Goal: Find specific page/section: Find specific page/section

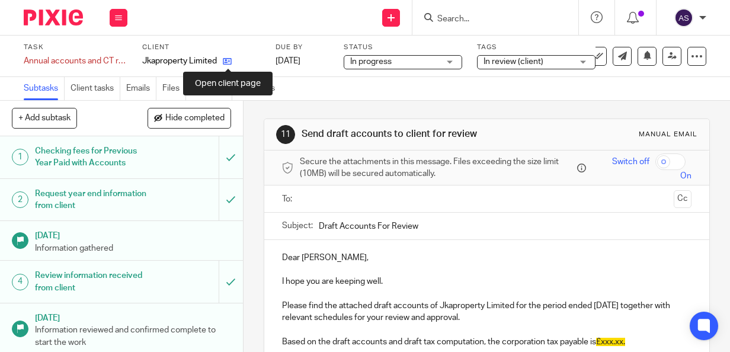
click at [228, 62] on icon at bounding box center [227, 61] width 9 height 9
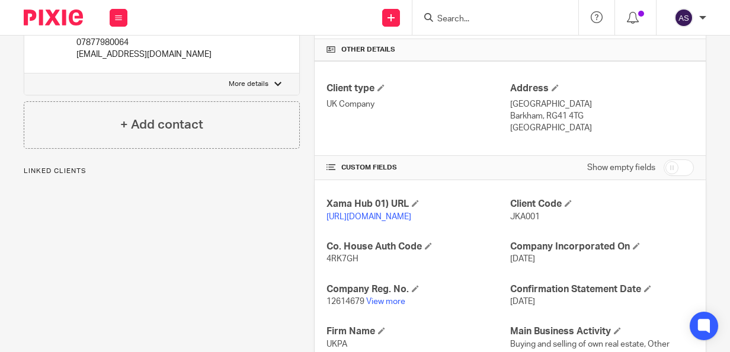
scroll to position [276, 0]
click at [369, 305] on link "View more" at bounding box center [385, 301] width 39 height 8
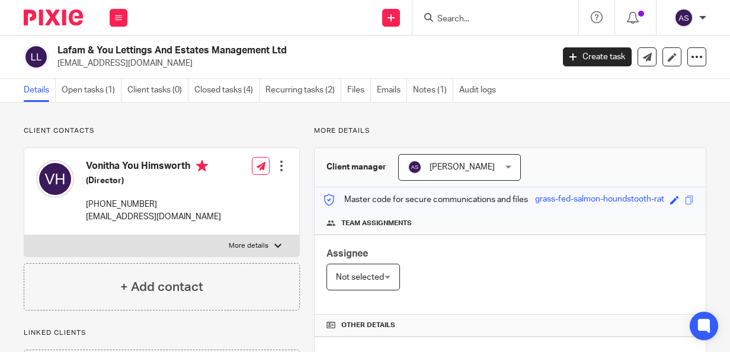
scroll to position [240, 0]
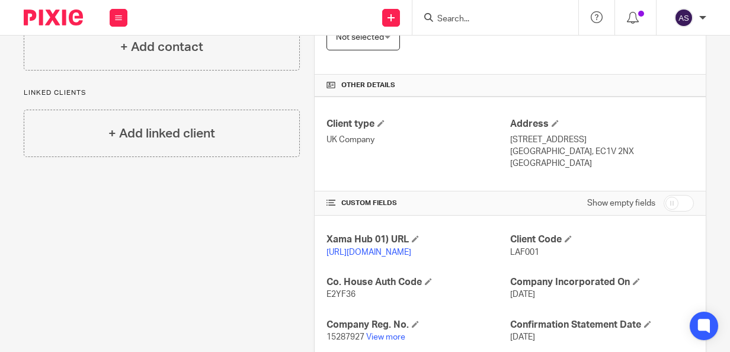
click at [455, 16] on input "Search" at bounding box center [489, 19] width 107 height 11
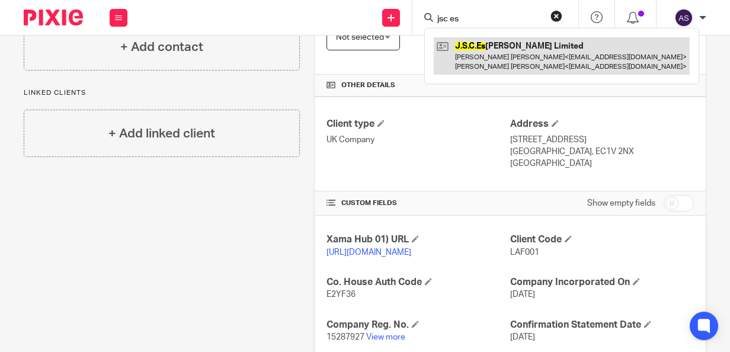
type input "jsc es"
click at [471, 44] on link at bounding box center [562, 55] width 256 height 37
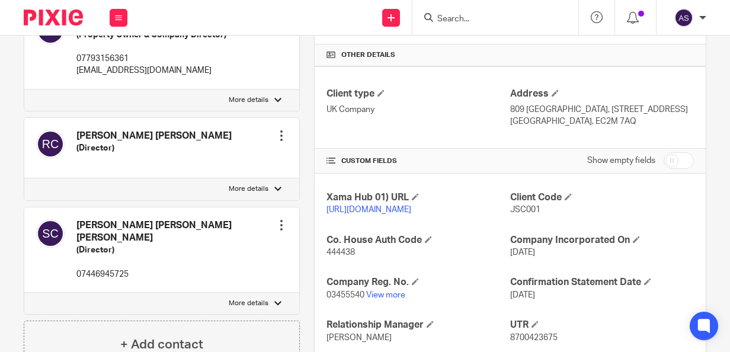
scroll to position [272, 0]
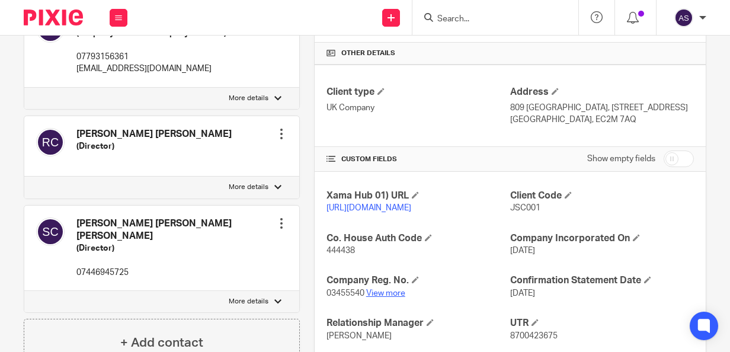
click at [383, 298] on link "View more" at bounding box center [385, 293] width 39 height 8
click at [464, 24] on input "Search" at bounding box center [489, 19] width 107 height 11
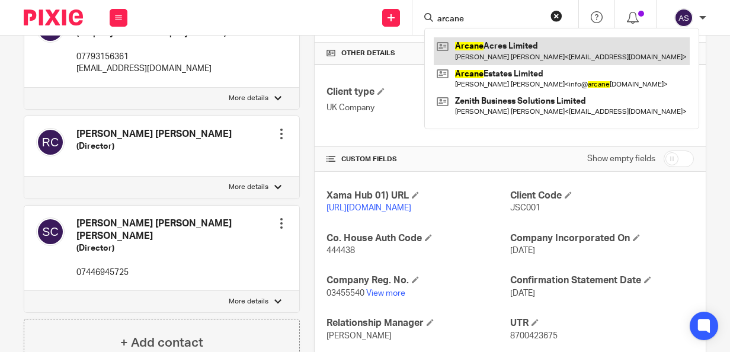
type input "arcane"
click at [467, 47] on link at bounding box center [562, 50] width 256 height 27
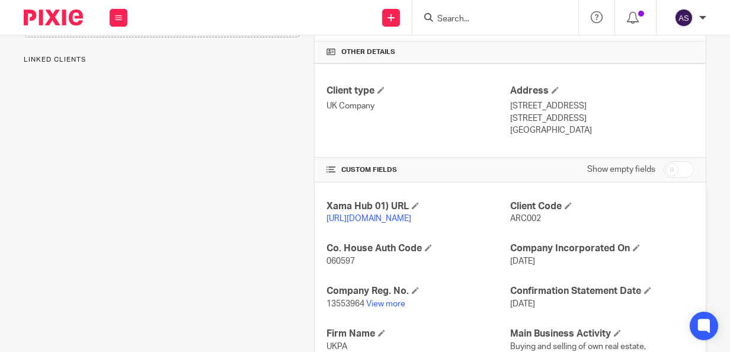
scroll to position [285, 0]
click at [378, 308] on link "View more" at bounding box center [385, 303] width 39 height 8
